Goal: Information Seeking & Learning: Learn about a topic

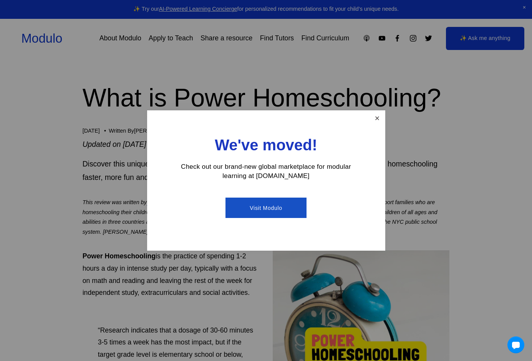
click at [378, 111] on link "Close" at bounding box center [376, 117] width 13 height 13
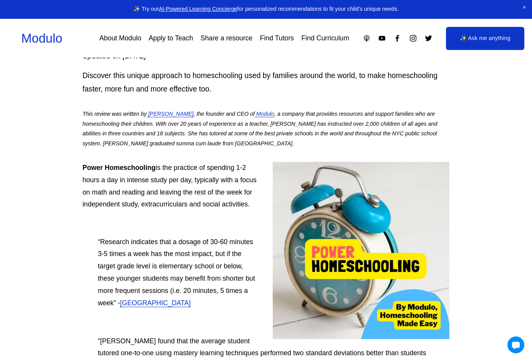
scroll to position [113, 0]
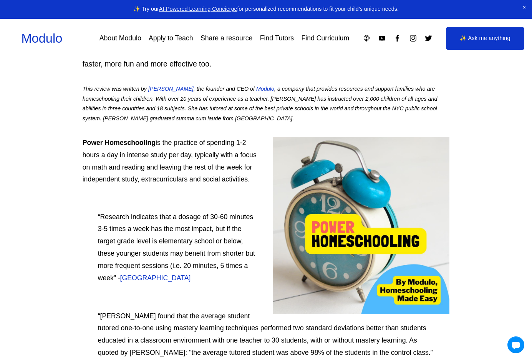
drag, startPoint x: 202, startPoint y: 180, endPoint x: 255, endPoint y: 180, distance: 52.2
click at [255, 180] on p "Power Homeschooling is the practice of spending 1-2 hours a day in intense stud…" at bounding box center [266, 161] width 367 height 49
drag, startPoint x: 255, startPoint y: 180, endPoint x: 214, endPoint y: 193, distance: 43.2
click at [214, 193] on p at bounding box center [266, 198] width 367 height 12
drag, startPoint x: 204, startPoint y: 179, endPoint x: 252, endPoint y: 178, distance: 48.4
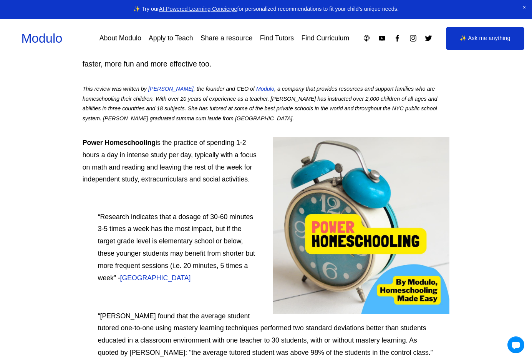
click at [252, 178] on p "Power Homeschooling is the practice of spending 1-2 hours a day in intense stud…" at bounding box center [266, 161] width 367 height 49
drag, startPoint x: 252, startPoint y: 178, endPoint x: 220, endPoint y: 195, distance: 35.6
click at [220, 195] on p at bounding box center [266, 198] width 367 height 12
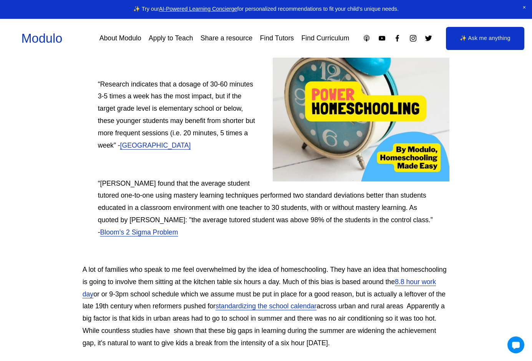
scroll to position [252, 0]
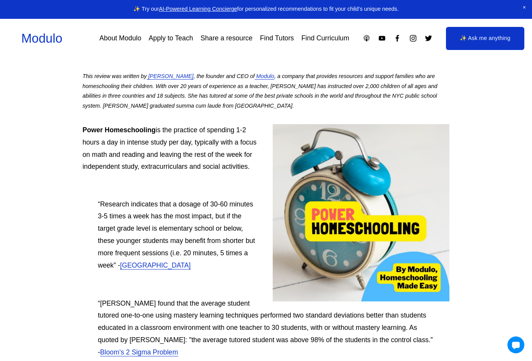
scroll to position [132, 0]
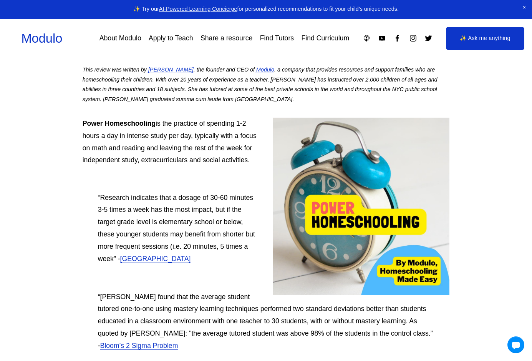
drag, startPoint x: 79, startPoint y: 160, endPoint x: 254, endPoint y: 159, distance: 174.7
drag, startPoint x: 150, startPoint y: 161, endPoint x: 91, endPoint y: 187, distance: 64.5
drag, startPoint x: 81, startPoint y: 121, endPoint x: 253, endPoint y: 161, distance: 176.7
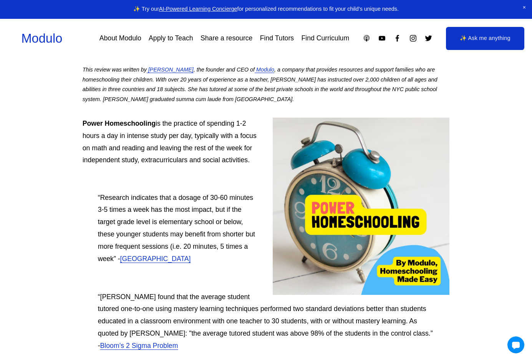
copy p "Power Homeschooling is the practice of spending 1-2 hours a day in intense stud…"
click at [225, 176] on p at bounding box center [266, 178] width 367 height 12
